Goal: Task Accomplishment & Management: Manage account settings

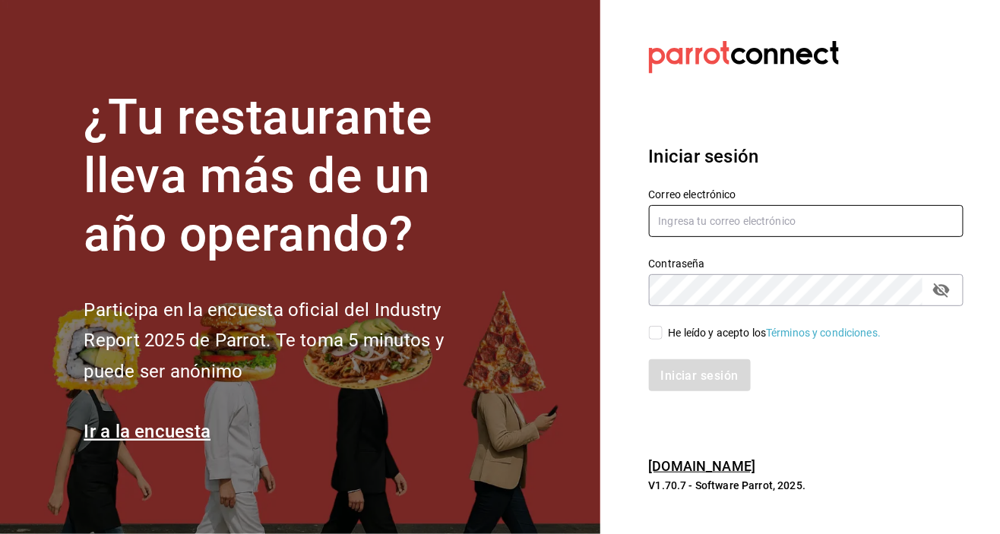
click at [748, 237] on input "text" at bounding box center [806, 221] width 315 height 32
type input "[EMAIL_ADDRESS][DOMAIN_NAME]"
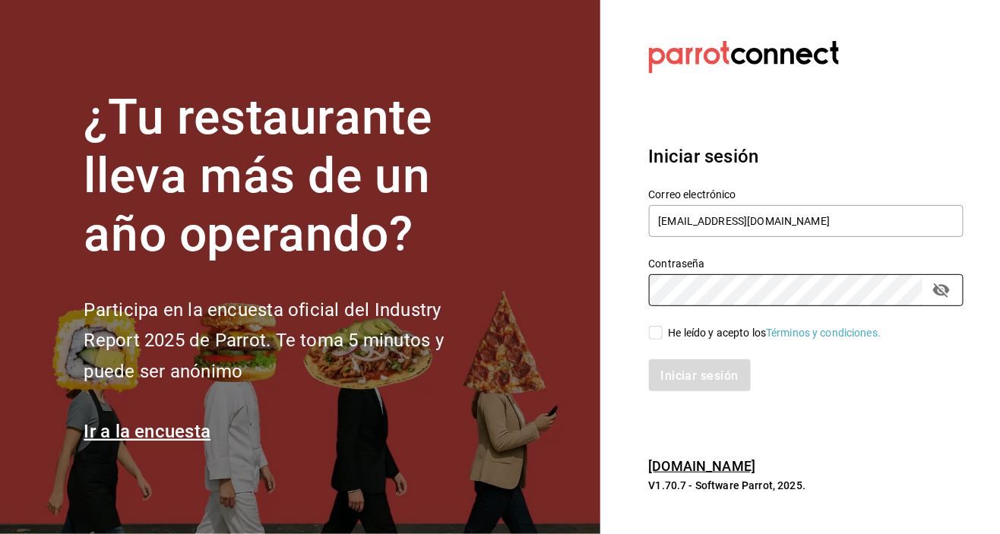
click at [655, 341] on label "He leído y acepto los Términos y condiciones." at bounding box center [765, 333] width 233 height 16
click at [655, 340] on input "He leído y acepto los Términos y condiciones." at bounding box center [656, 333] width 14 height 14
checkbox input "true"
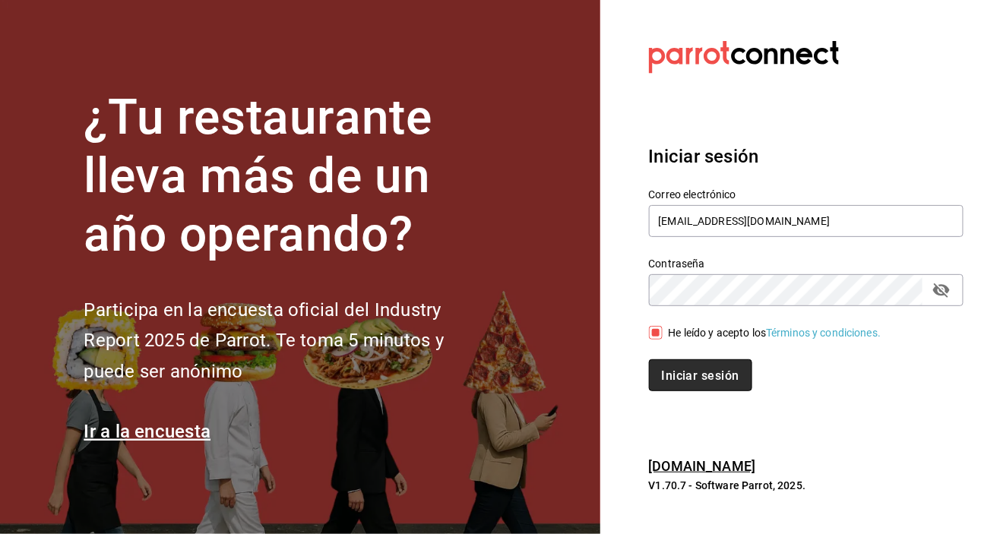
click at [679, 382] on font "Iniciar sesión" at bounding box center [701, 375] width 78 height 14
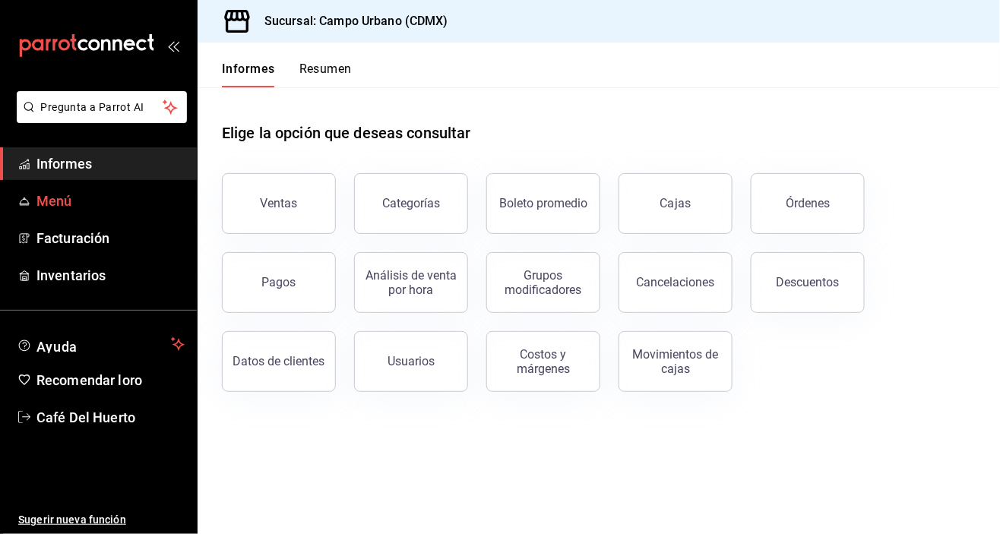
click at [59, 214] on link "Menú" at bounding box center [98, 201] width 197 height 33
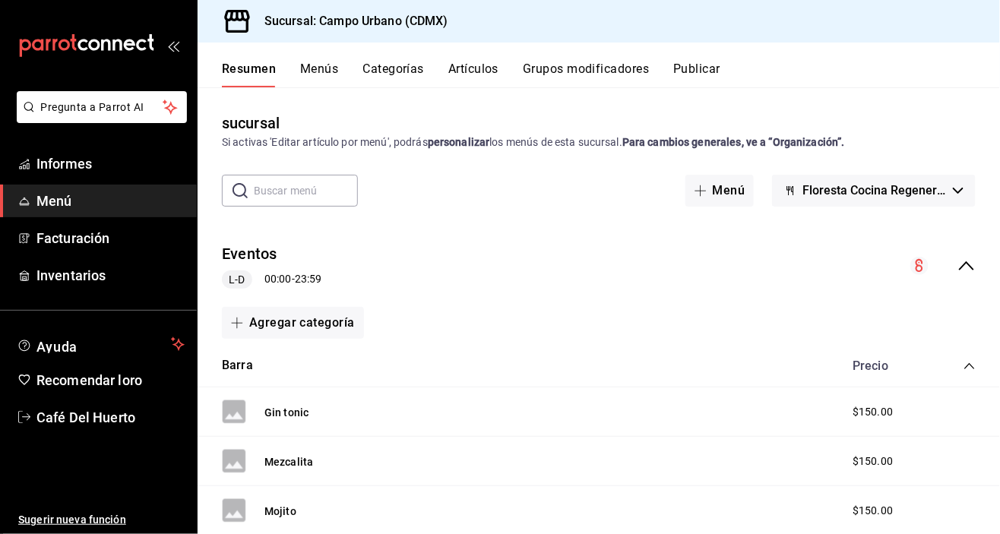
click at [478, 74] on font "Artículos" at bounding box center [473, 69] width 50 height 14
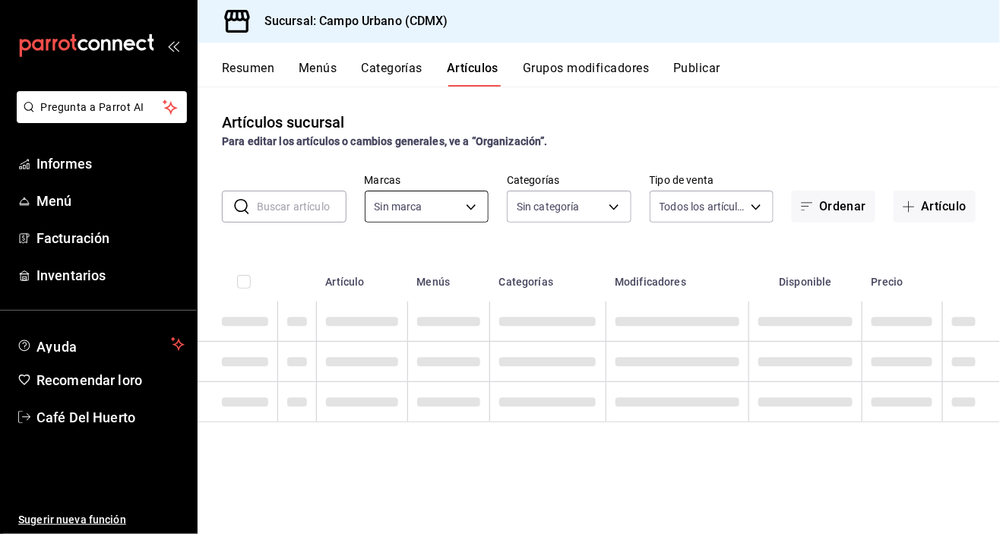
click at [480, 207] on body "Pregunta a Parrot AI Informes Menú Facturación Inventarios Ayuda Recomendar lor…" at bounding box center [500, 267] width 1000 height 534
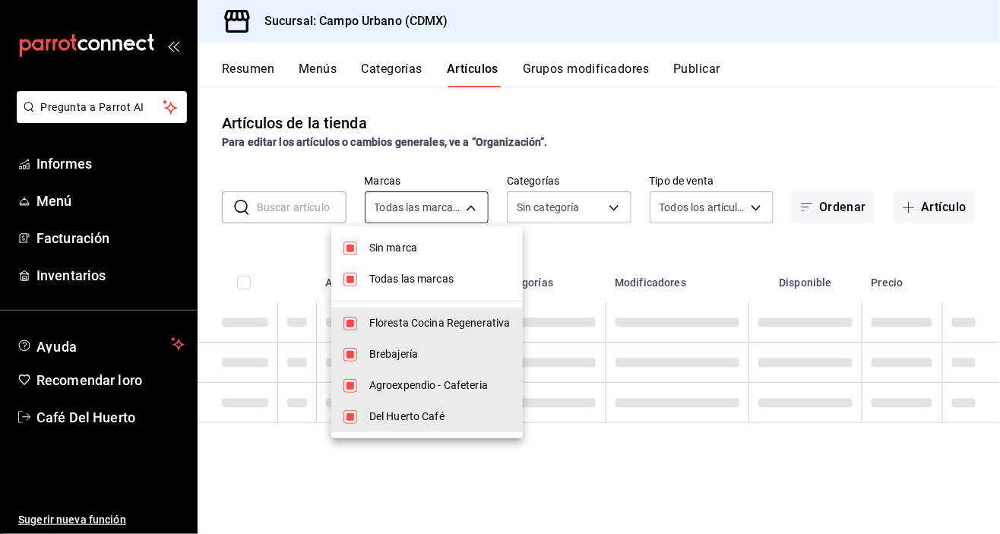
type input "f2e5bddf-476e-49d4-87ae-66ec6013e618,ebe00a7c-5dab-4e87-933b-f4517ba5e88c,3940b…"
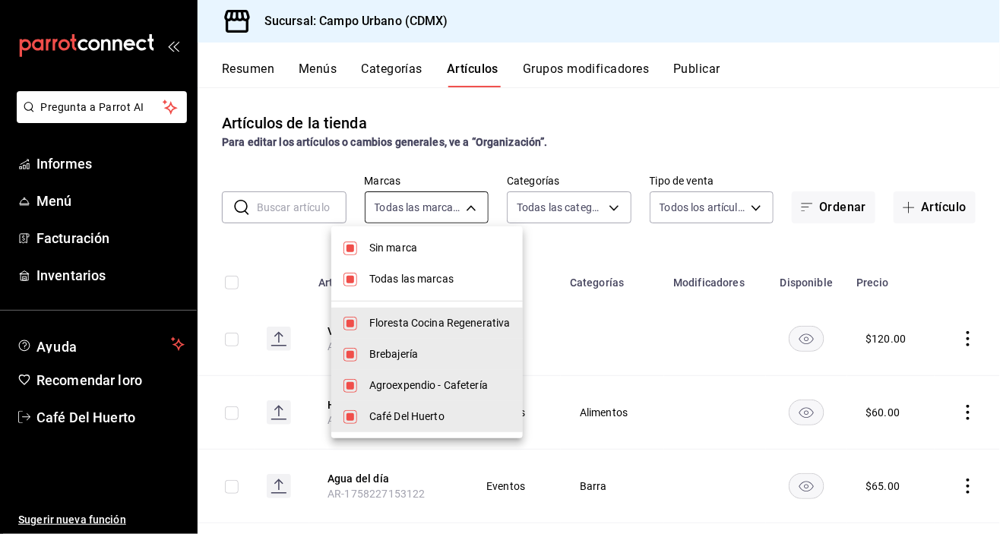
type input "e06bde22-fe9f-4d24-92e6-ab9bd79cfe71,d738b70a-5705-487f-b978-5099237db411,e4494…"
click at [414, 246] on font "Sin marca" at bounding box center [393, 248] width 48 height 12
checkbox input "false"
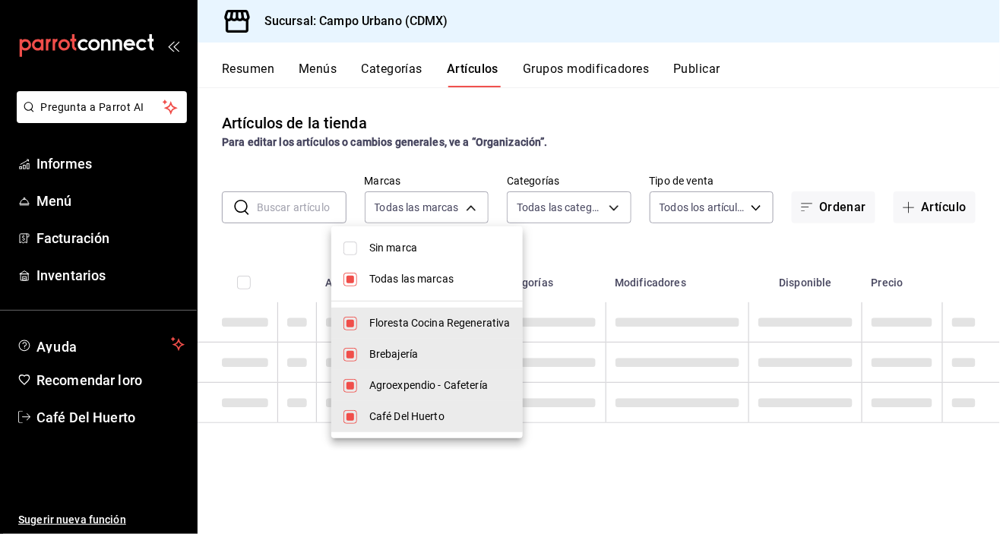
click at [406, 280] on font "Todas las marcas" at bounding box center [411, 279] width 84 height 12
checkbox input "false"
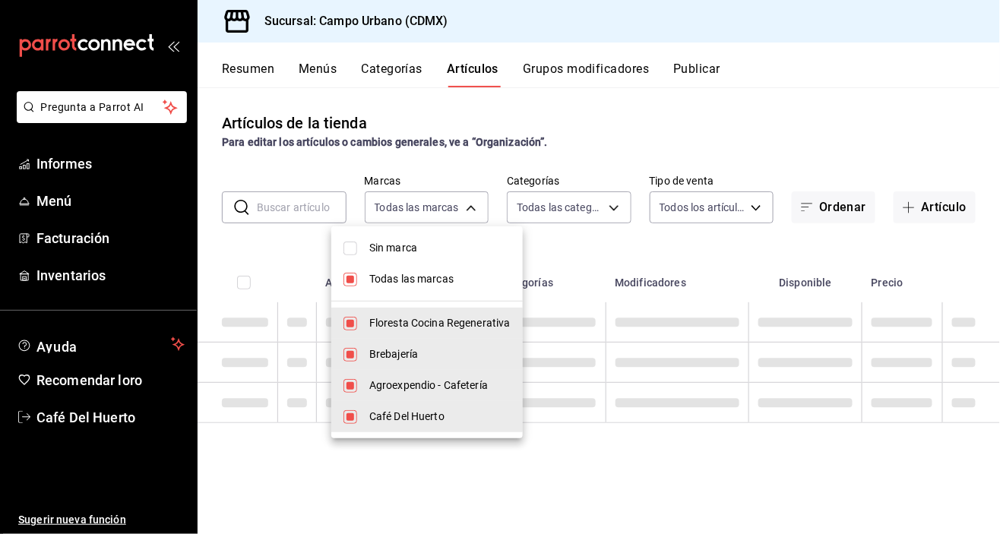
checkbox input "false"
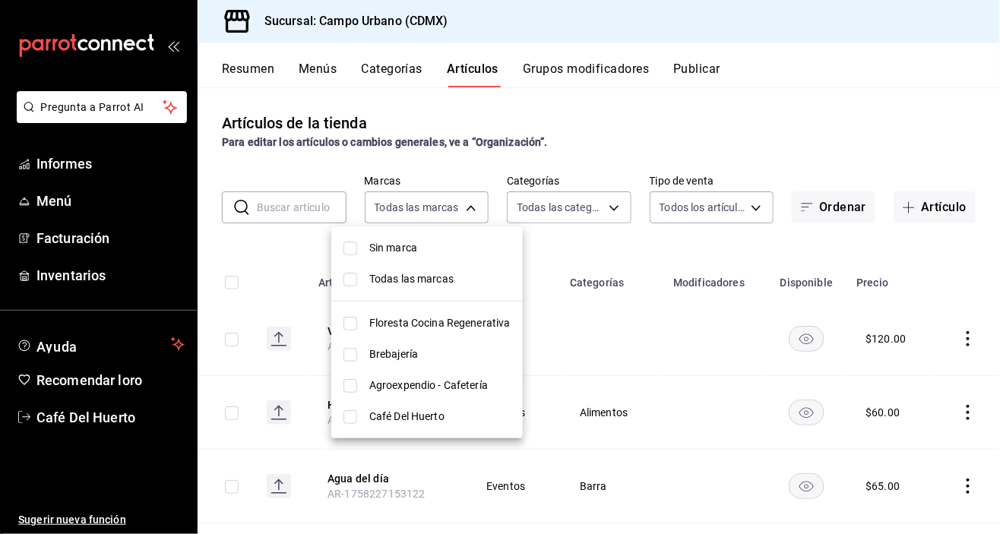
click at [356, 323] on input "checkbox" at bounding box center [350, 324] width 14 height 14
checkbox input "true"
type input "f2e5bddf-476e-49d4-87ae-66ec6013e618"
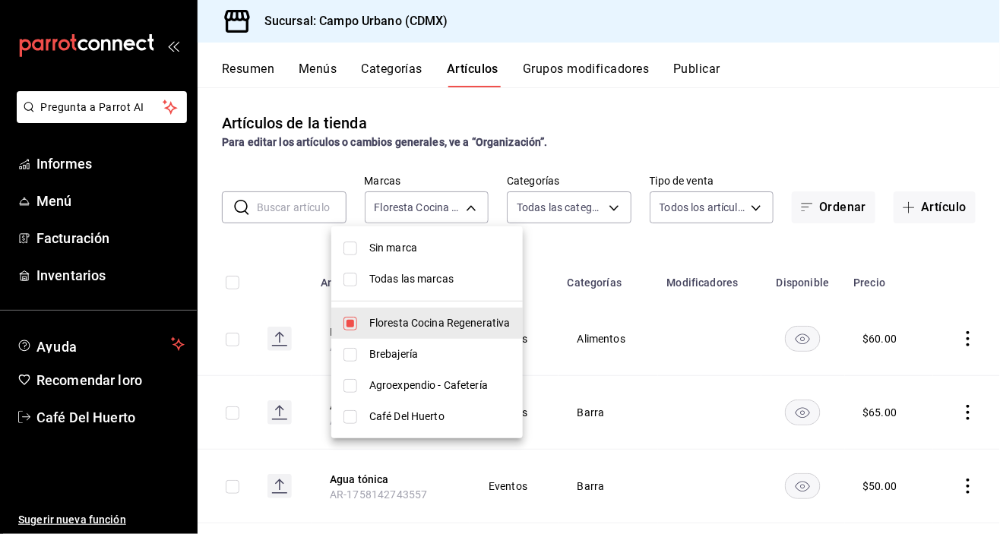
click at [652, 290] on div at bounding box center [500, 267] width 1000 height 534
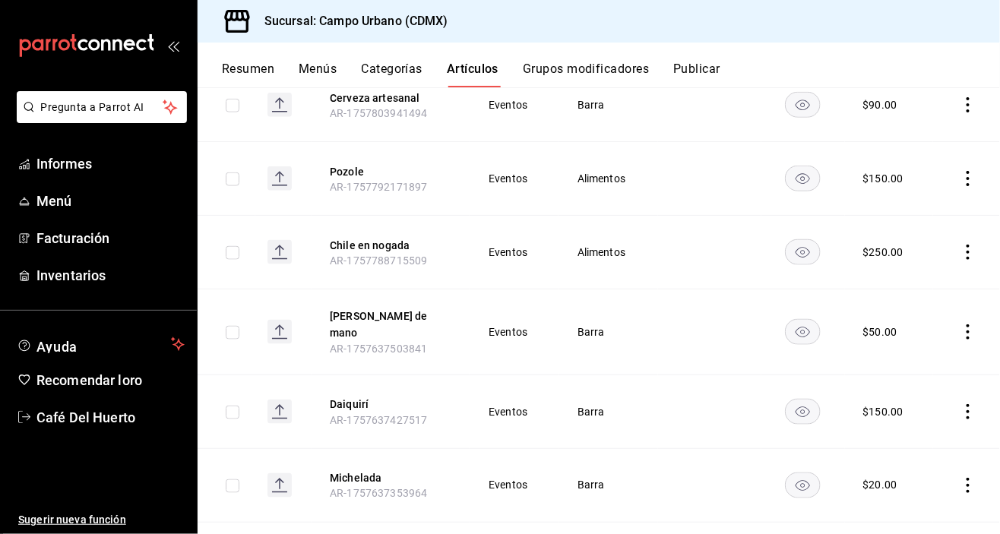
scroll to position [527, 0]
click at [968, 175] on icon "comportamiento" at bounding box center [968, 180] width 15 height 15
click at [913, 284] on li "Eliminar" at bounding box center [909, 276] width 91 height 31
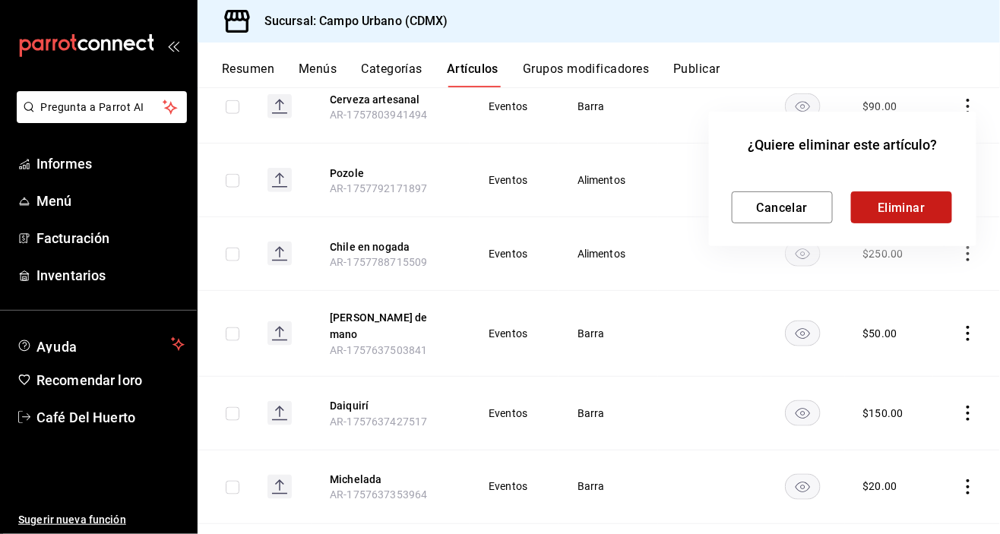
click at [900, 217] on button "Eliminar" at bounding box center [901, 208] width 101 height 32
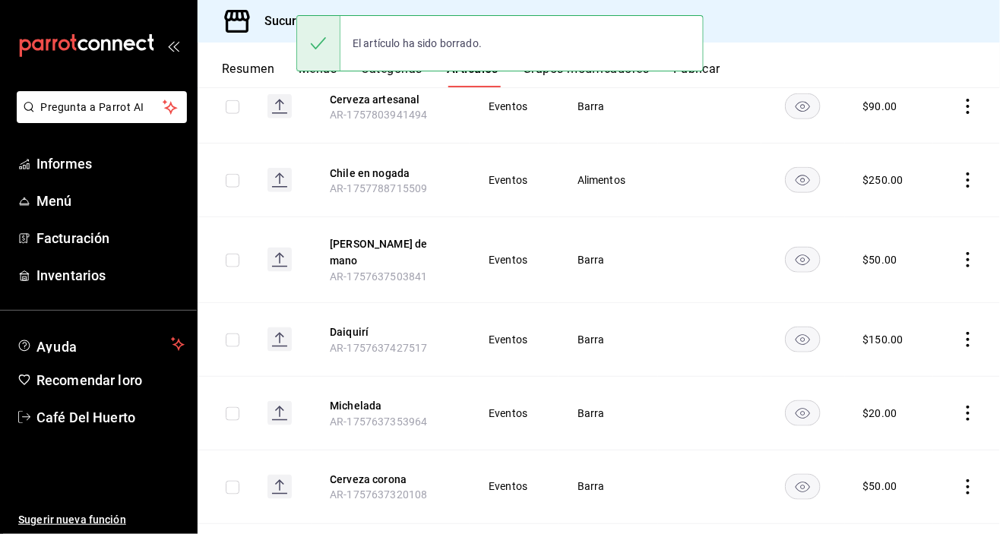
click at [968, 175] on icon "comportamiento" at bounding box center [968, 180] width 15 height 15
click at [922, 279] on font "Eliminar" at bounding box center [923, 276] width 39 height 12
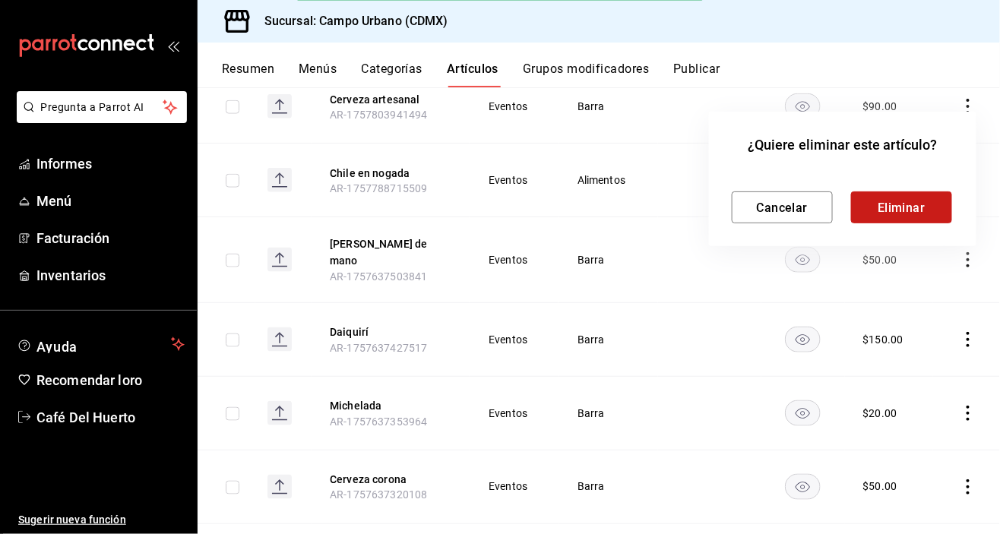
click at [907, 211] on font "Eliminar" at bounding box center [902, 207] width 48 height 14
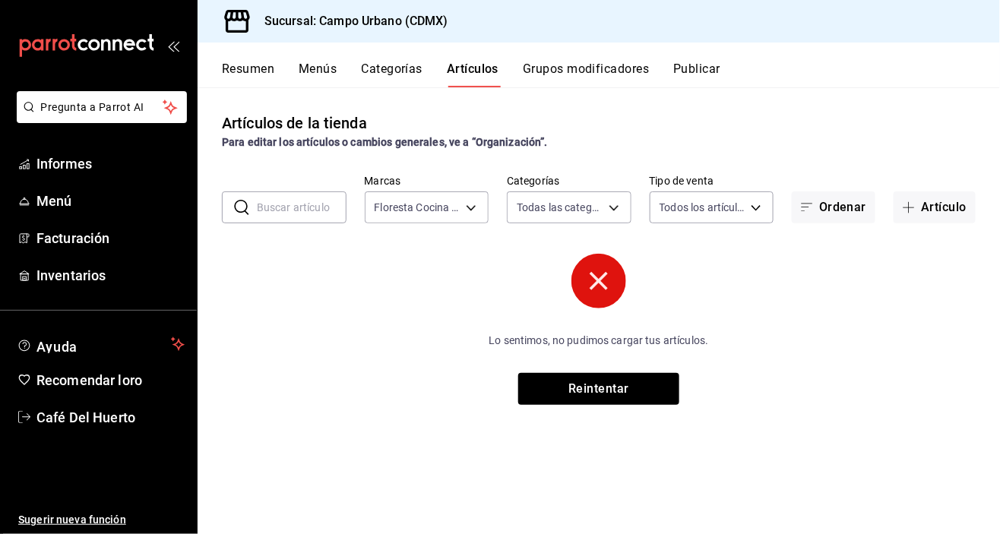
scroll to position [0, 0]
click at [652, 398] on button "Reintentar" at bounding box center [598, 389] width 161 height 32
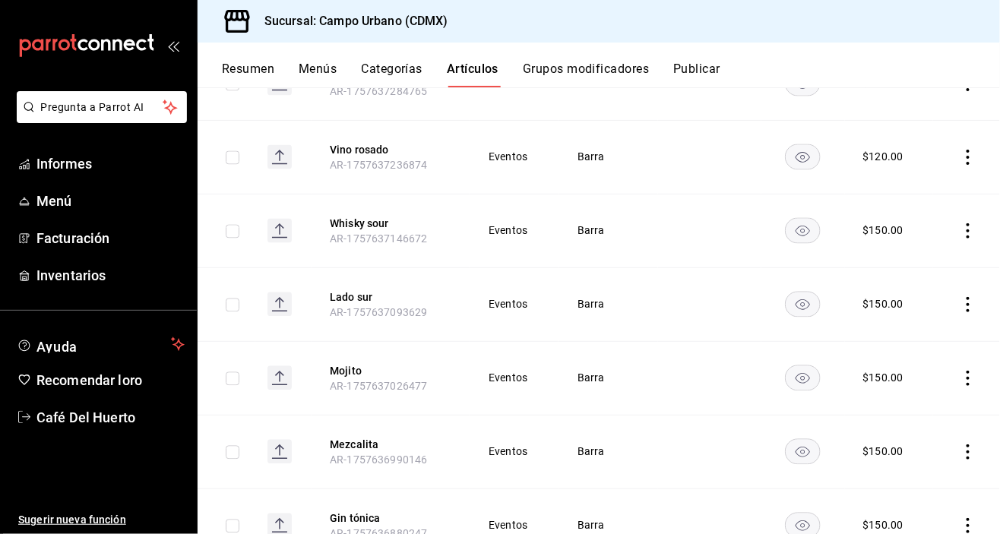
scroll to position [930, 0]
